Goal: Register for event/course

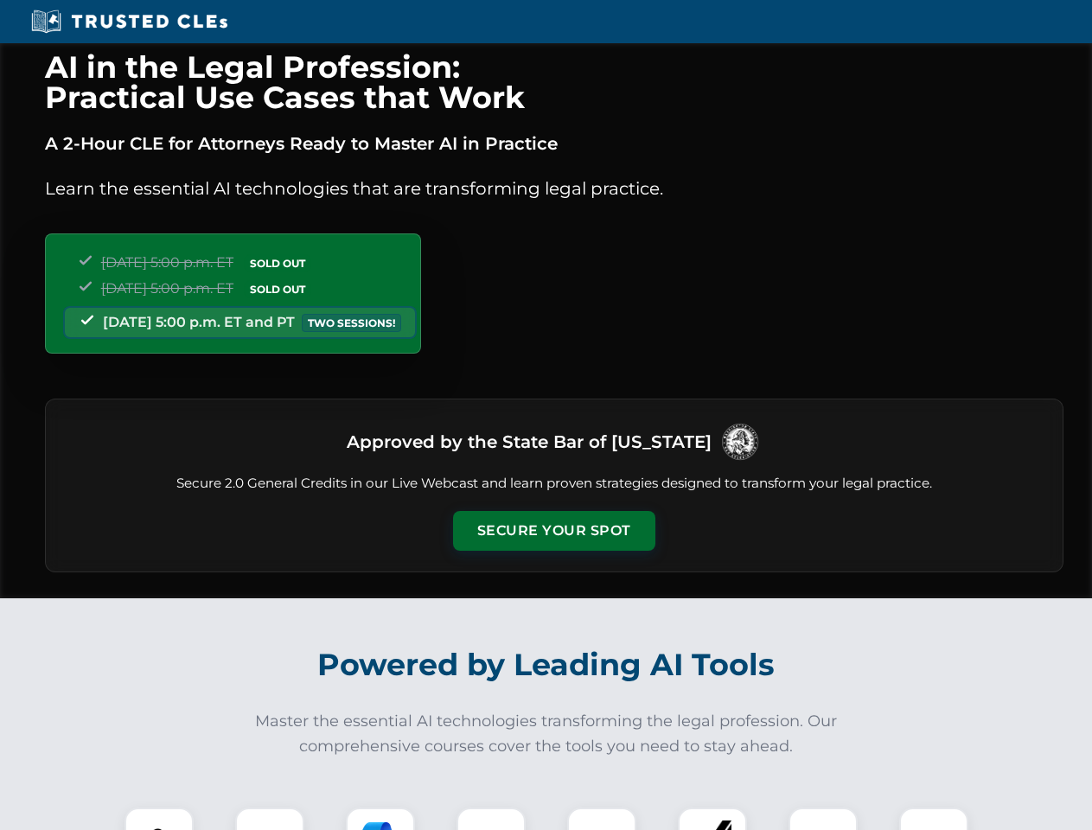
click at [553, 531] on button "Secure Your Spot" at bounding box center [554, 531] width 202 height 40
click at [159, 819] on img at bounding box center [159, 842] width 50 height 50
